Goal: Check status: Check status

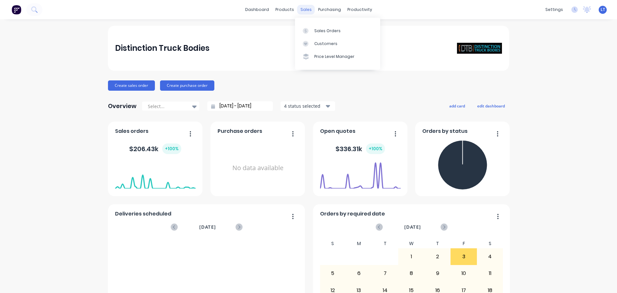
click at [302, 10] on div "sales" at bounding box center [306, 10] width 18 height 10
click at [321, 30] on div "Sales Orders" at bounding box center [327, 31] width 26 height 6
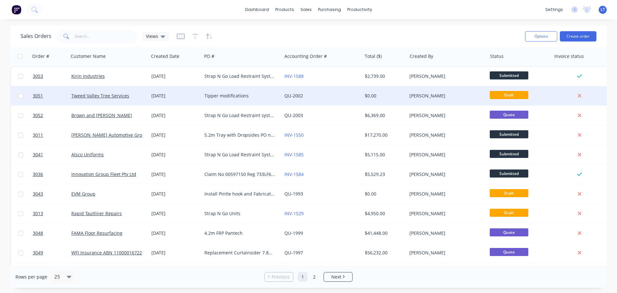
click at [224, 95] on div "Tipper modifications" at bounding box center [239, 96] width 71 height 6
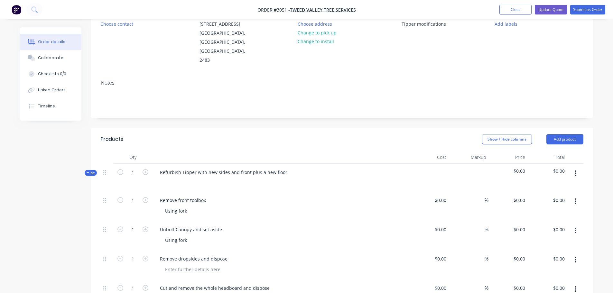
scroll to position [65, 0]
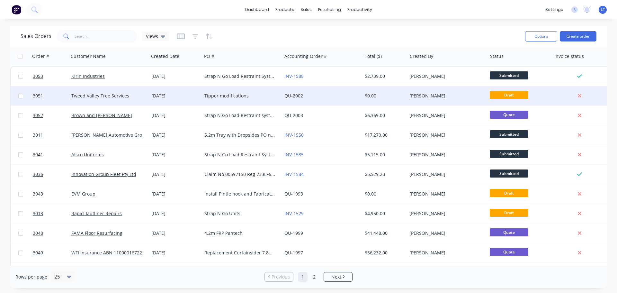
click at [222, 94] on div "Tipper modifications" at bounding box center [239, 96] width 71 height 6
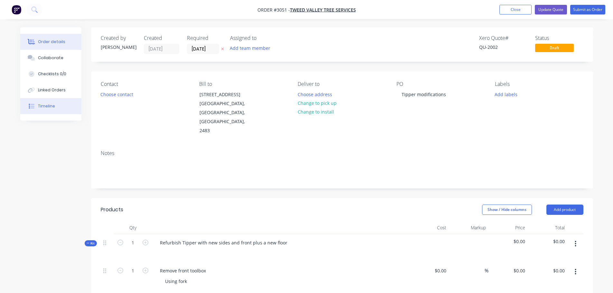
click at [42, 105] on div "Timeline" at bounding box center [46, 106] width 17 height 6
